Goal: Find specific page/section: Find specific page/section

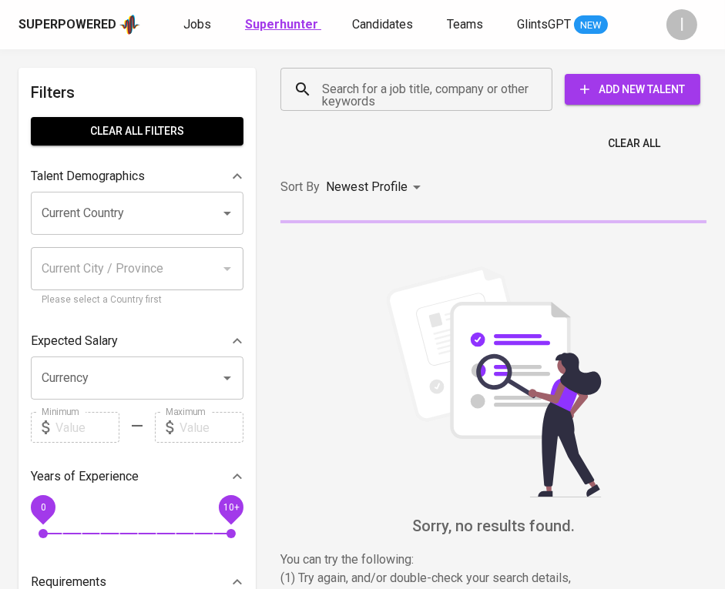
click at [254, 21] on b "Superhunter" at bounding box center [281, 24] width 73 height 15
type input "MOST_RELEVANT"
click at [363, 96] on input "Search for a job title, company or other keywords" at bounding box center [420, 89] width 204 height 29
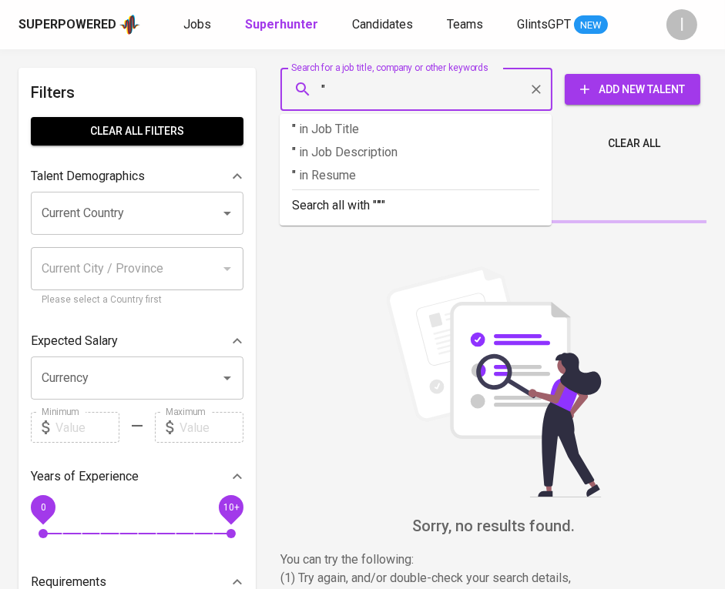
paste input "Iforte"
type input ""Iforte""
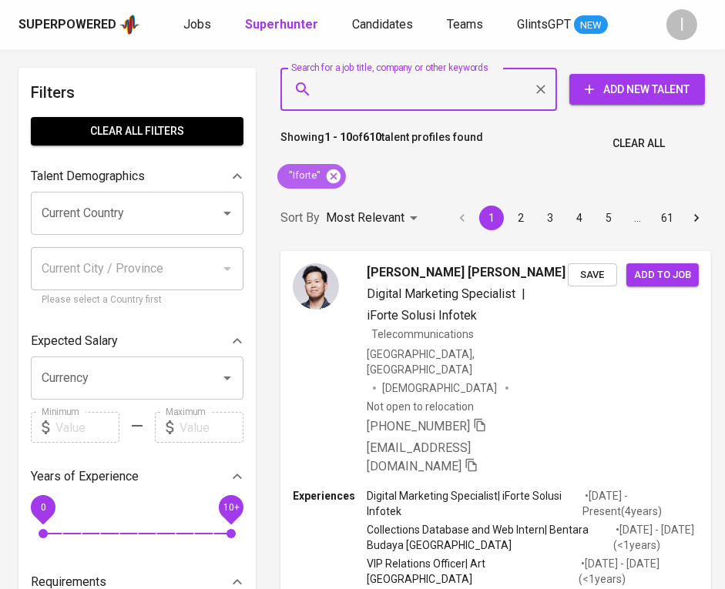
click at [330, 178] on icon at bounding box center [333, 176] width 17 height 17
click at [402, 99] on input "Search for a job title, company or other keywords" at bounding box center [422, 89] width 209 height 29
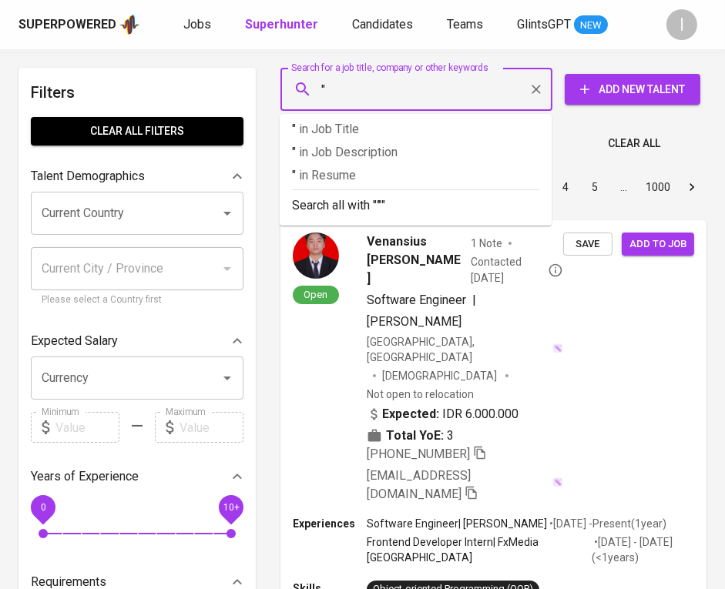
paste input "[PERSON_NAME]"
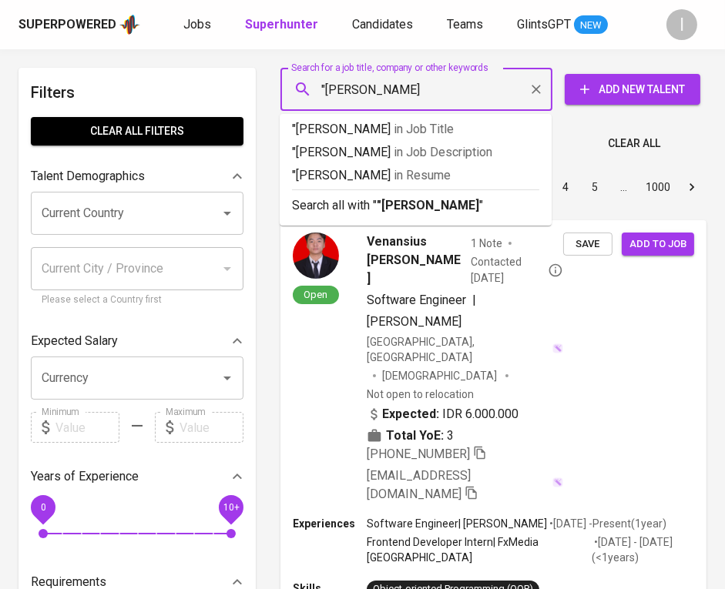
type input ""[PERSON_NAME]""
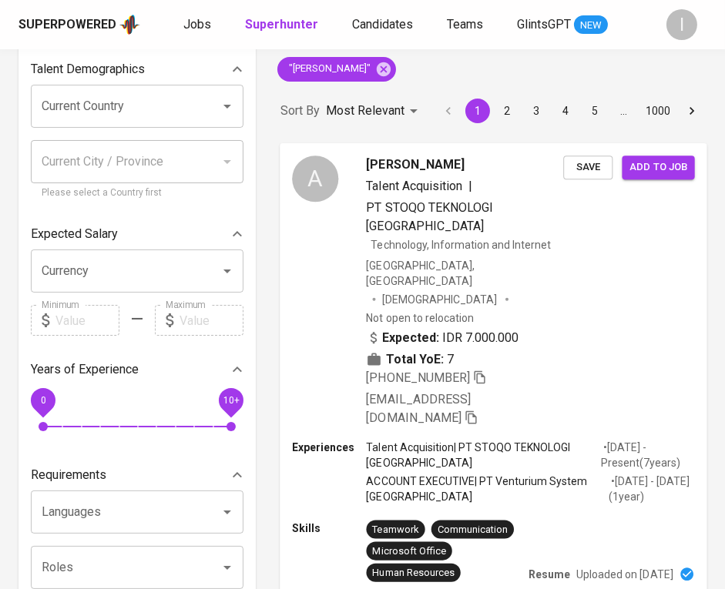
scroll to position [108, 0]
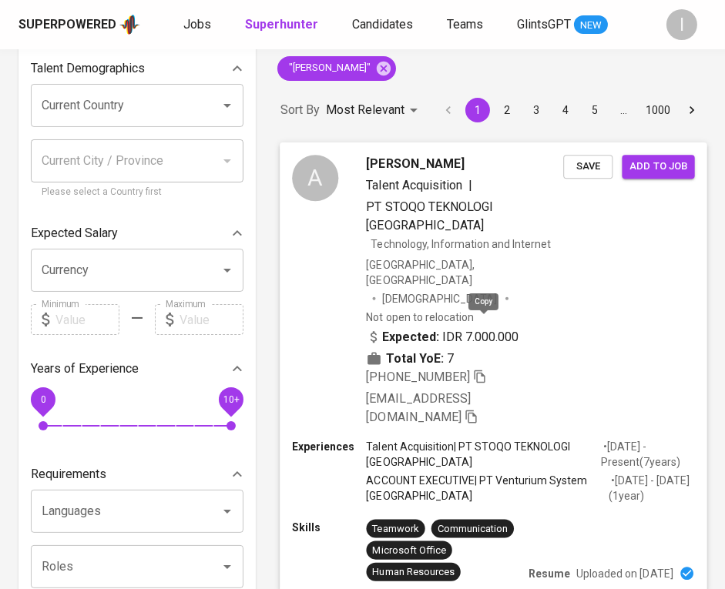
click at [487, 369] on icon "button" at bounding box center [480, 376] width 14 height 14
